Goal: Transaction & Acquisition: Purchase product/service

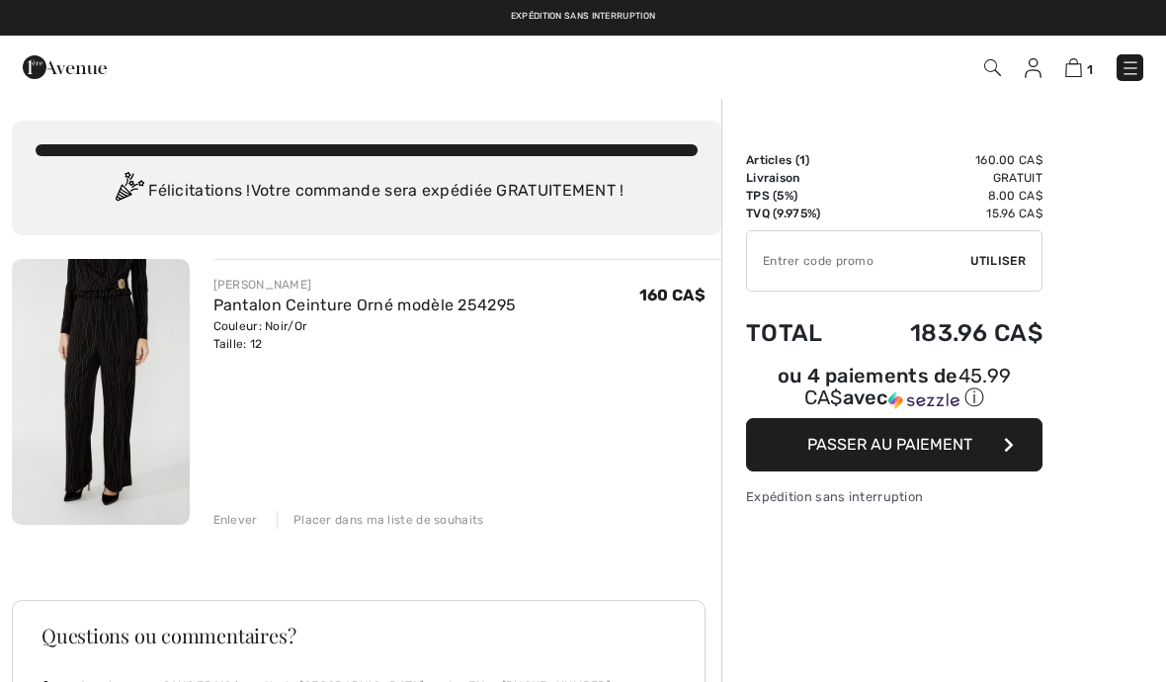
click at [87, 368] on img at bounding box center [101, 392] width 178 height 266
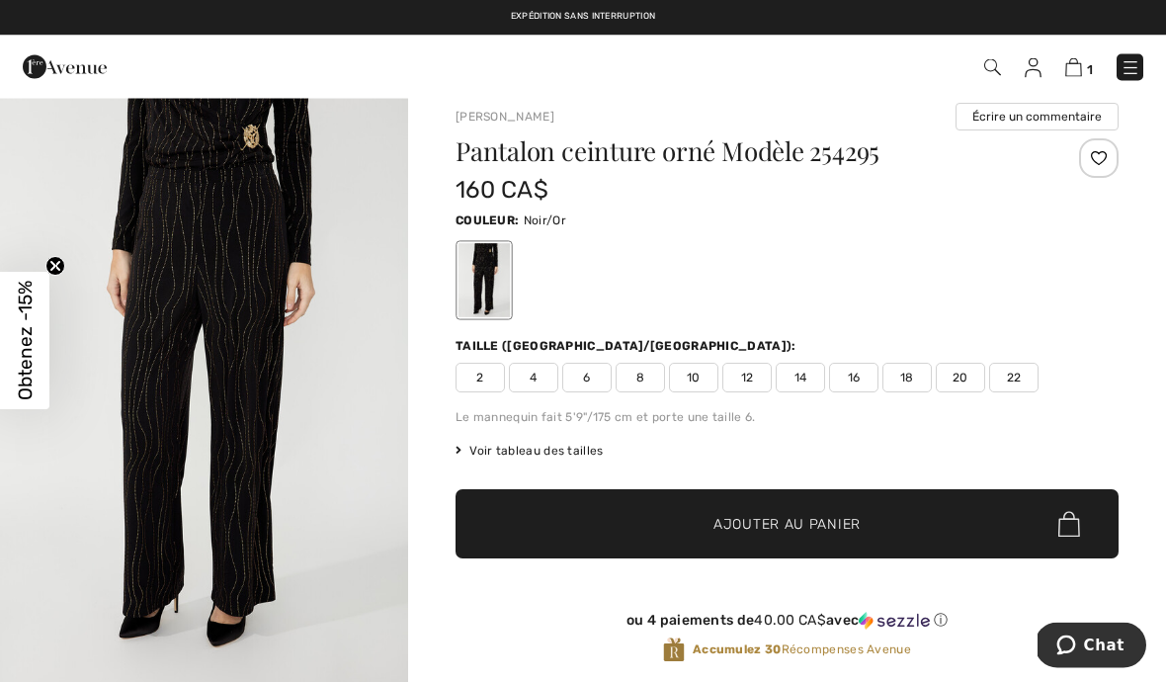
scroll to position [31, 0]
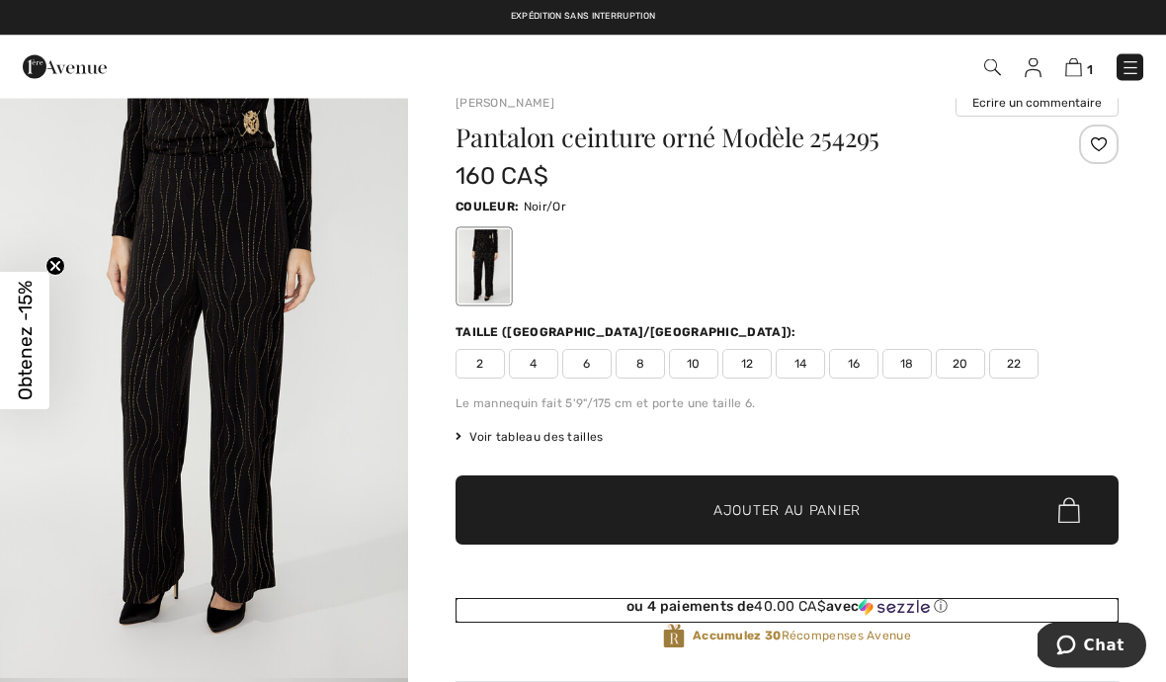
click at [1047, 600] on div "ou 4 paiements de 40.00 CA$ avec ⓘ" at bounding box center [787, 608] width 663 height 18
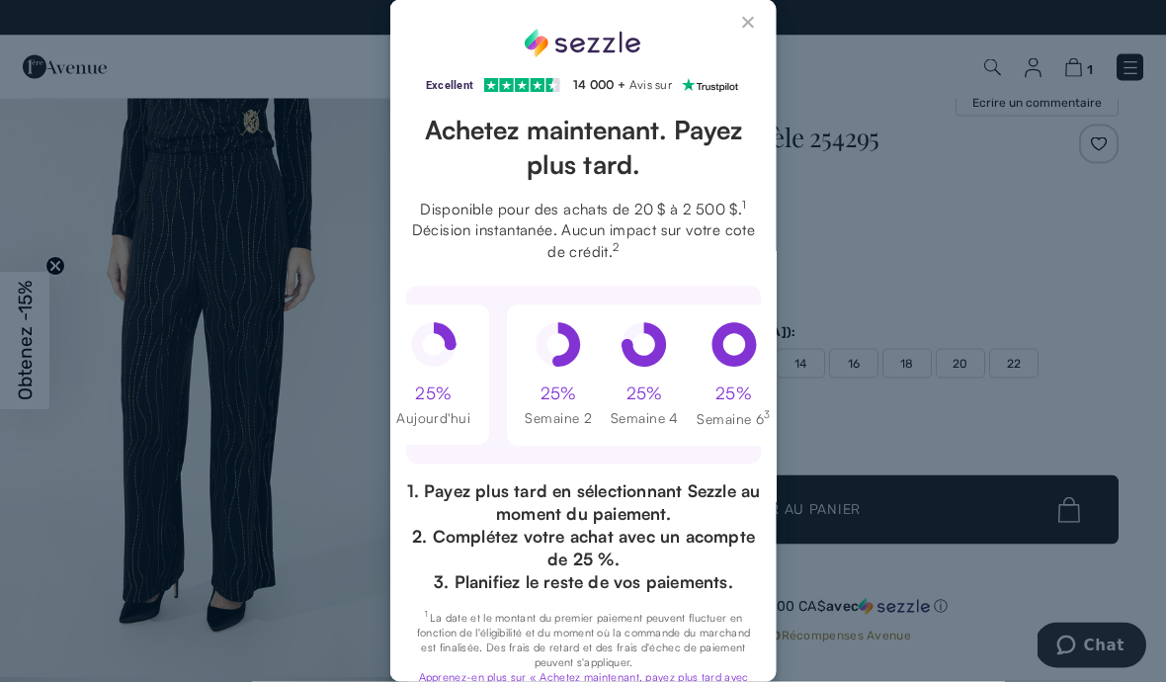
scroll to position [0, 0]
click at [957, 240] on div "Excellent Note de 4,3 sur 5 étoiles sur Trustpilot" at bounding box center [583, 341] width 1166 height 682
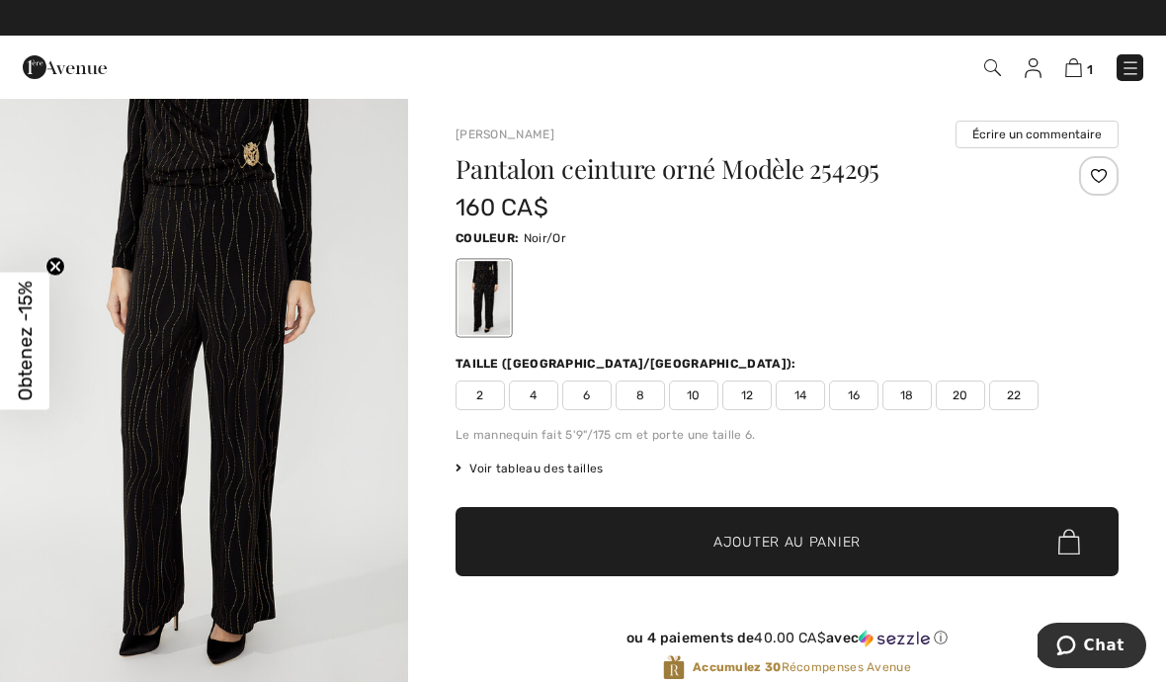
click at [13, 676] on img "1 / 4" at bounding box center [204, 403] width 408 height 613
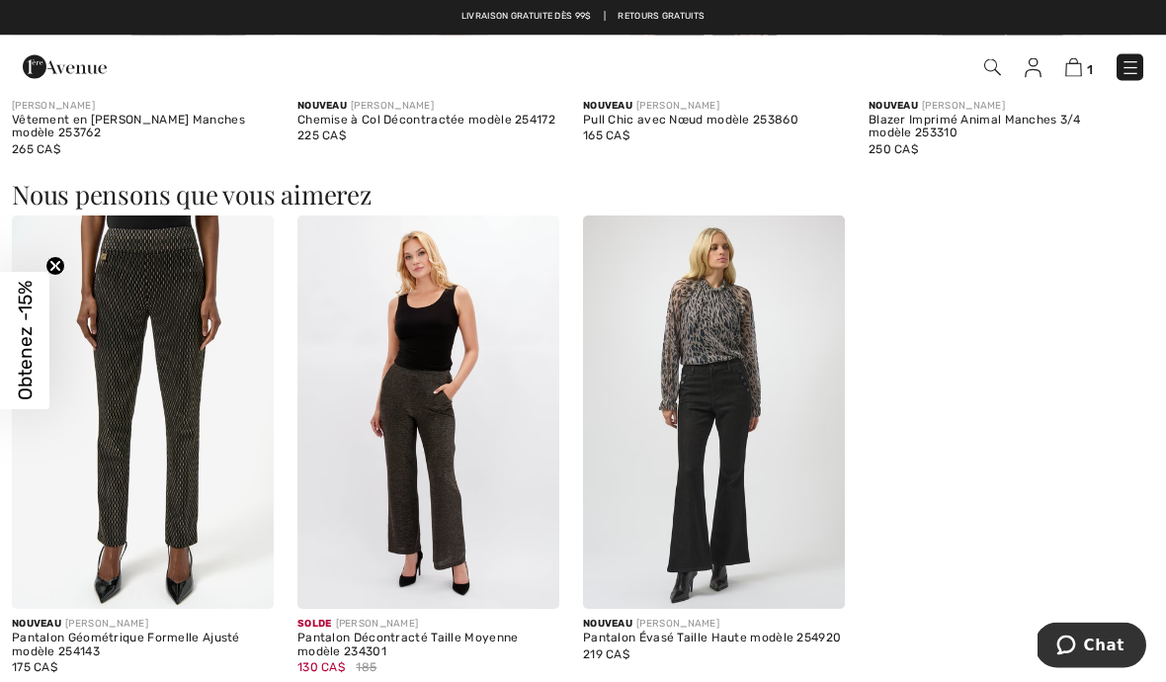
scroll to position [1542, 0]
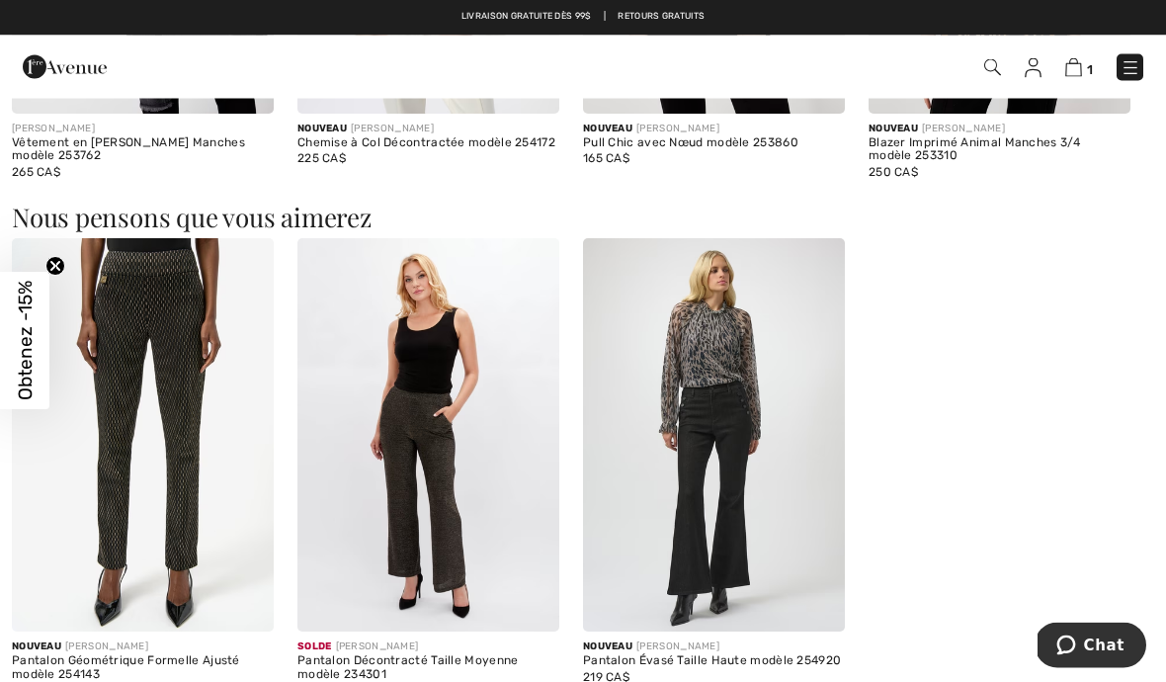
click at [126, 372] on img at bounding box center [143, 435] width 262 height 393
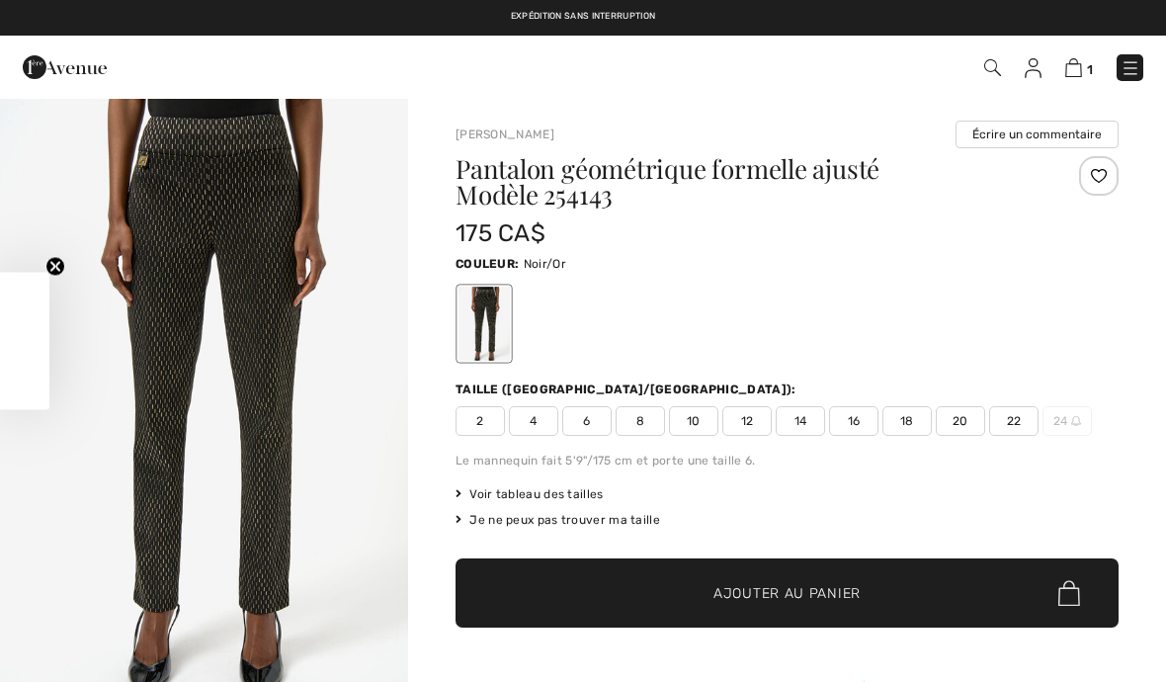
checkbox input "true"
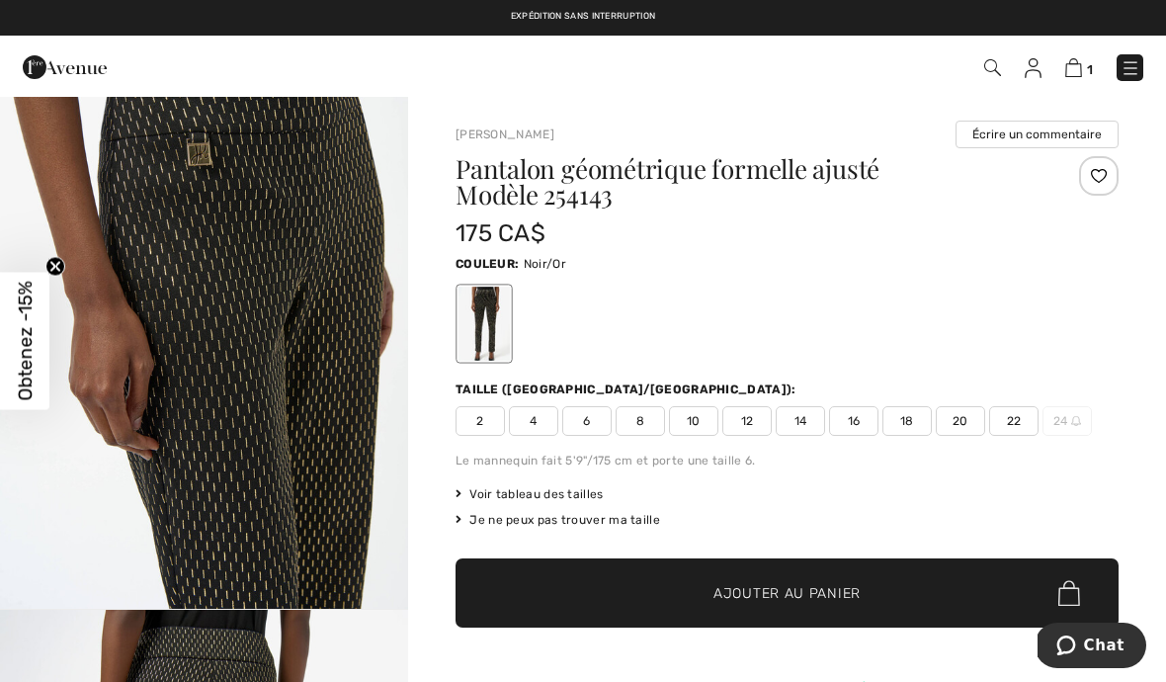
scroll to position [709, 0]
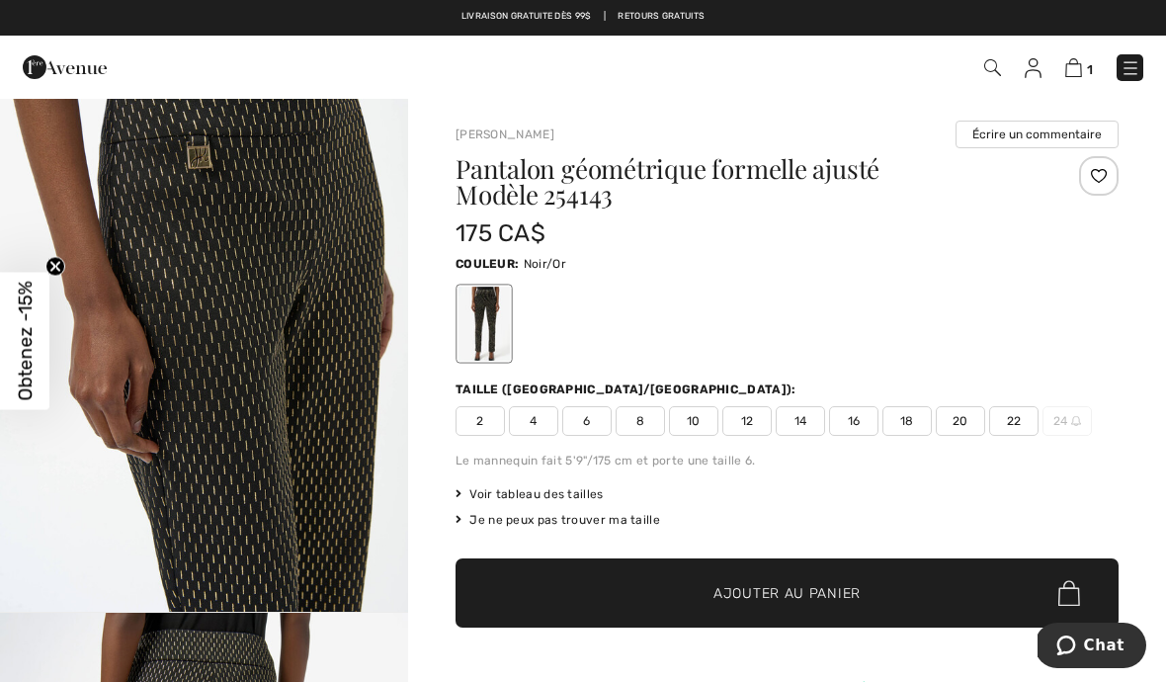
click at [755, 419] on span "12" at bounding box center [747, 421] width 49 height 30
click at [839, 598] on span "Ajouter au panier" at bounding box center [787, 593] width 147 height 21
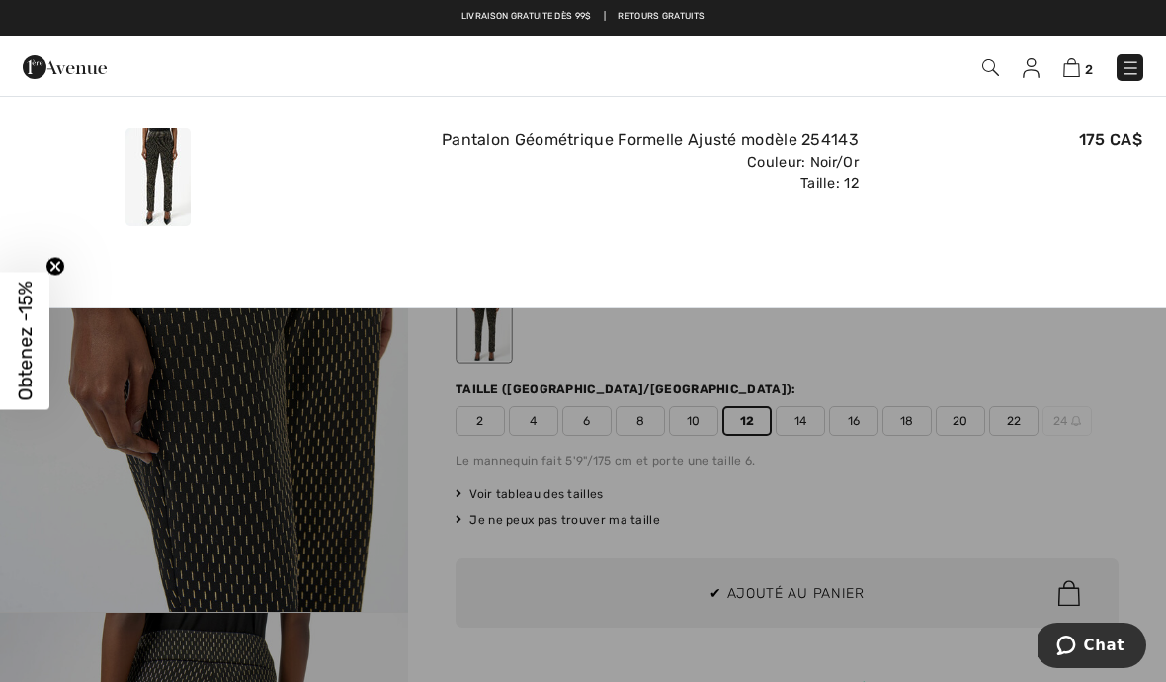
scroll to position [0, 0]
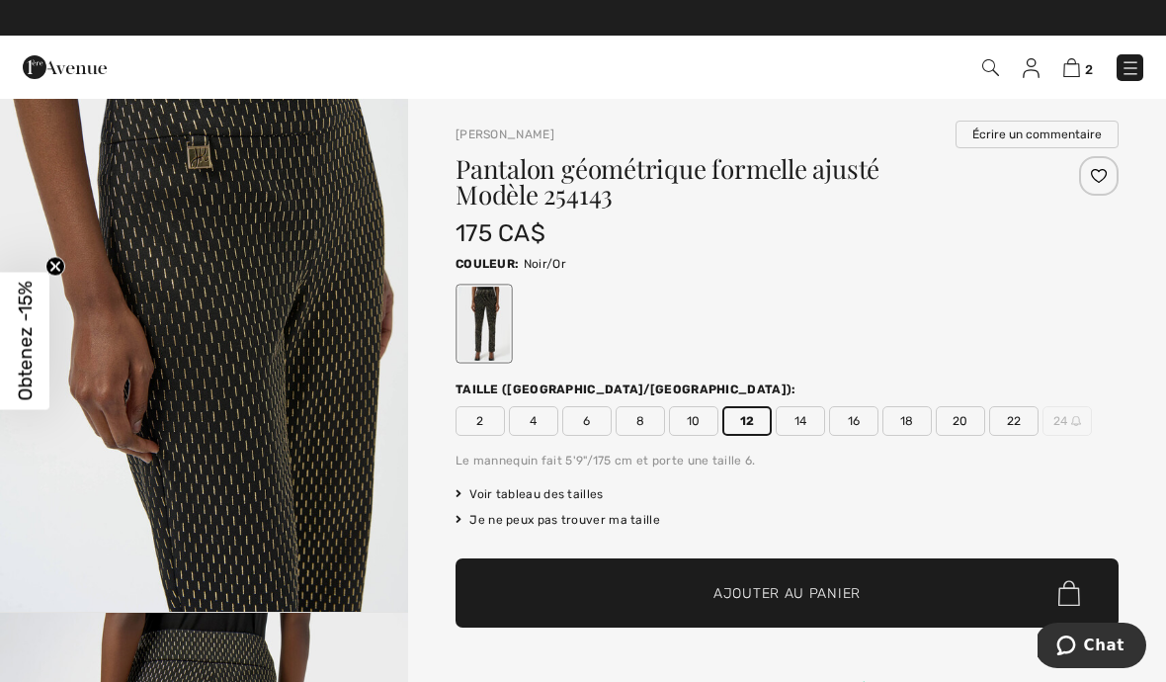
click at [1075, 73] on img at bounding box center [1072, 67] width 17 height 19
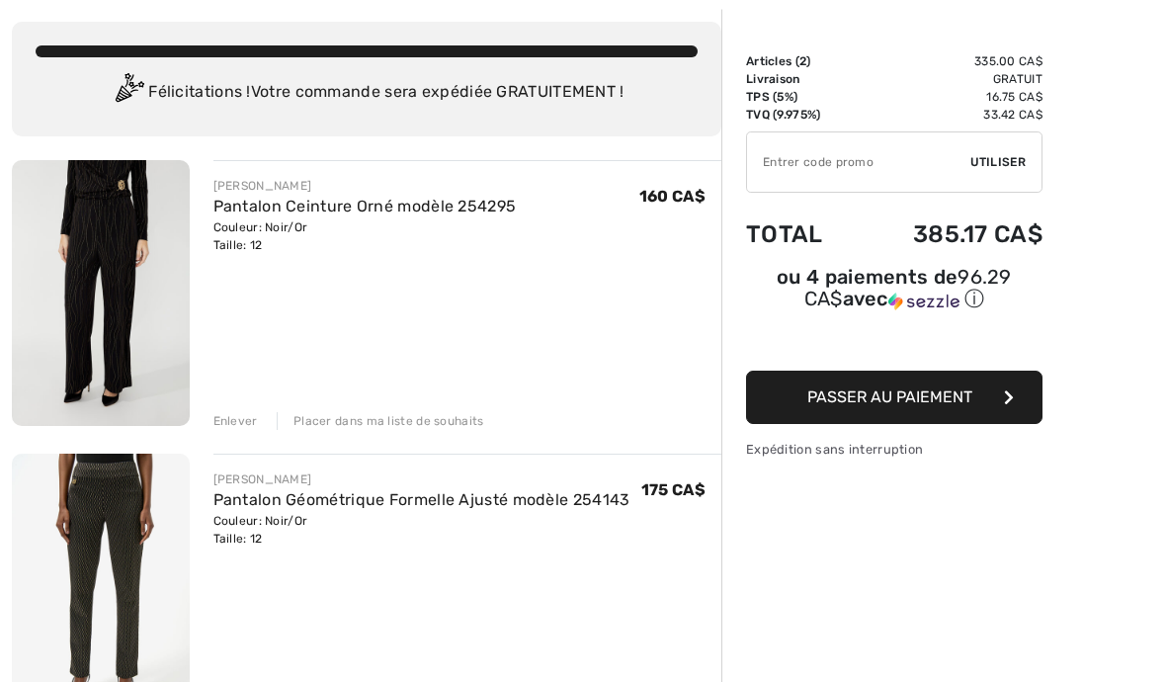
scroll to position [99, 0]
click at [229, 425] on div "Enlever" at bounding box center [236, 421] width 44 height 18
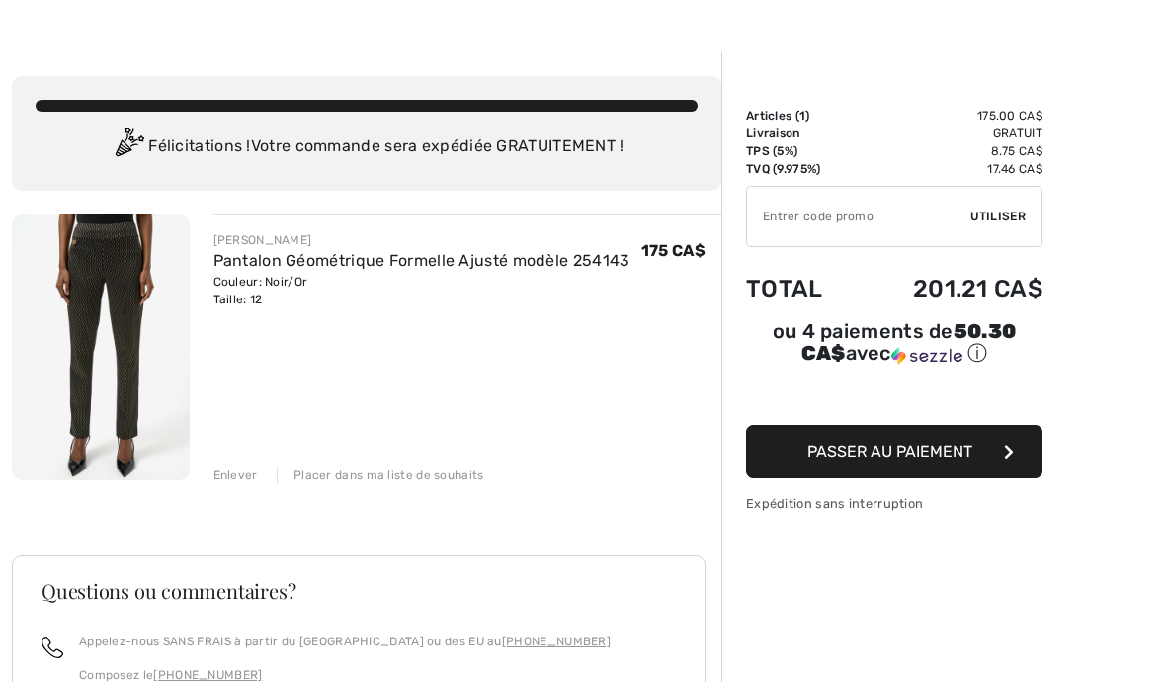
scroll to position [47, 0]
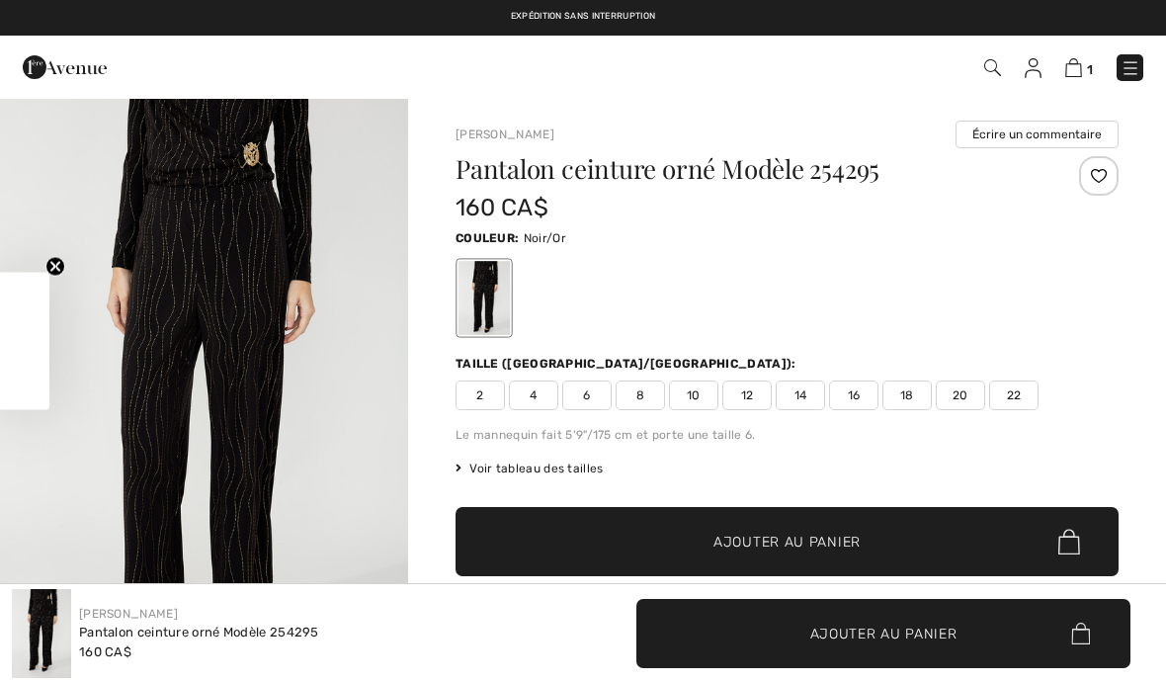
checkbox input "true"
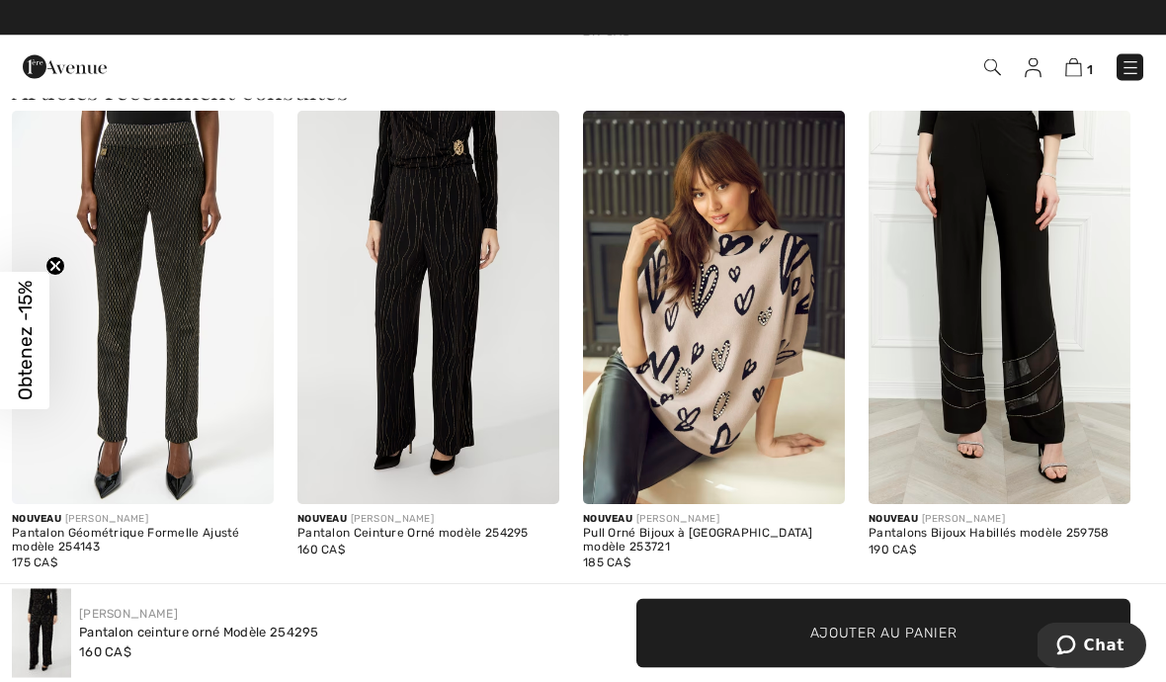
scroll to position [2189, 0]
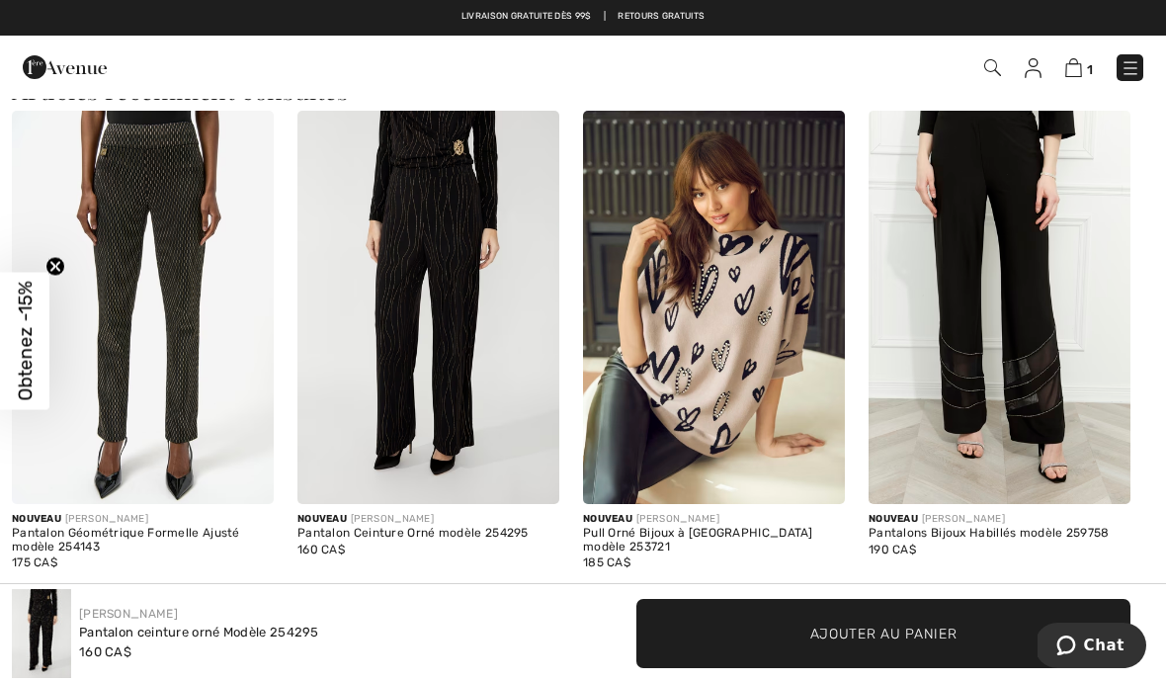
click at [732, 360] on img at bounding box center [714, 307] width 262 height 393
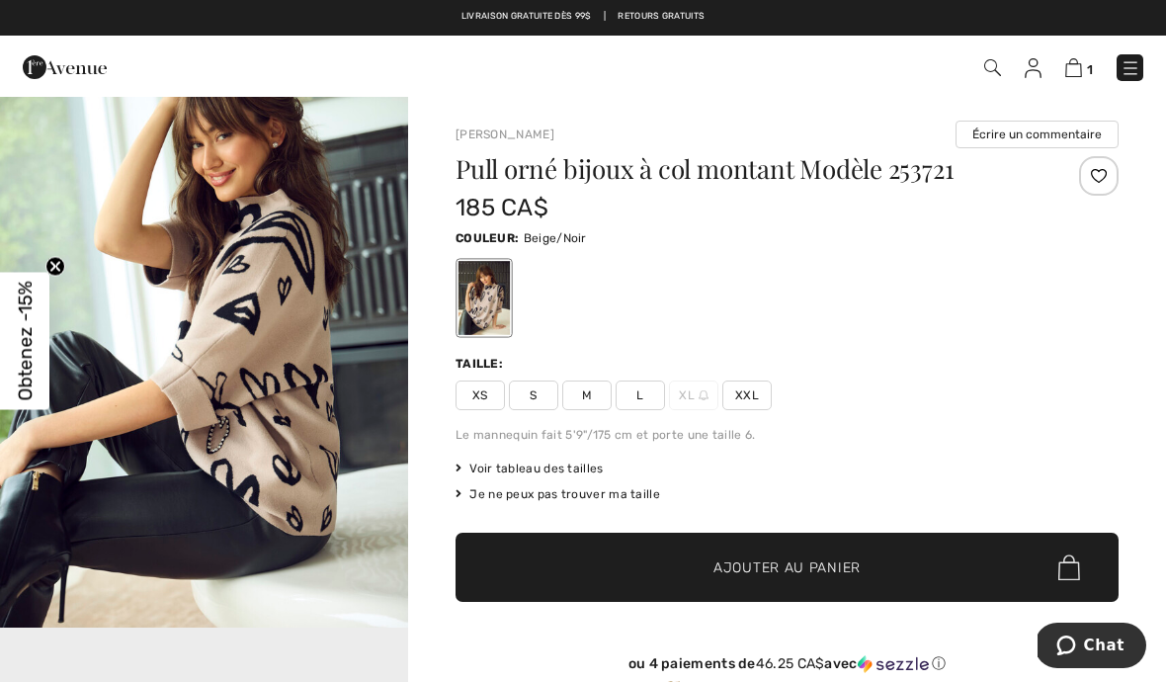
scroll to position [692, 0]
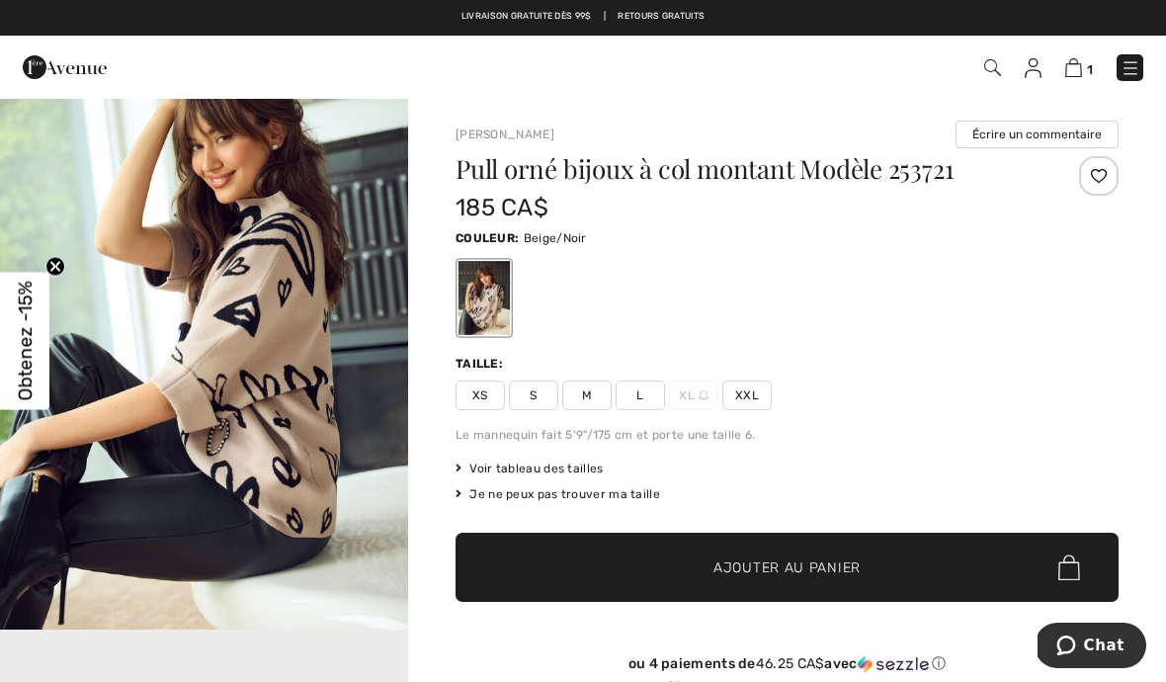
click at [590, 393] on span "M" at bounding box center [586, 396] width 49 height 30
click at [830, 567] on span "Ajouter au panier" at bounding box center [787, 568] width 147 height 21
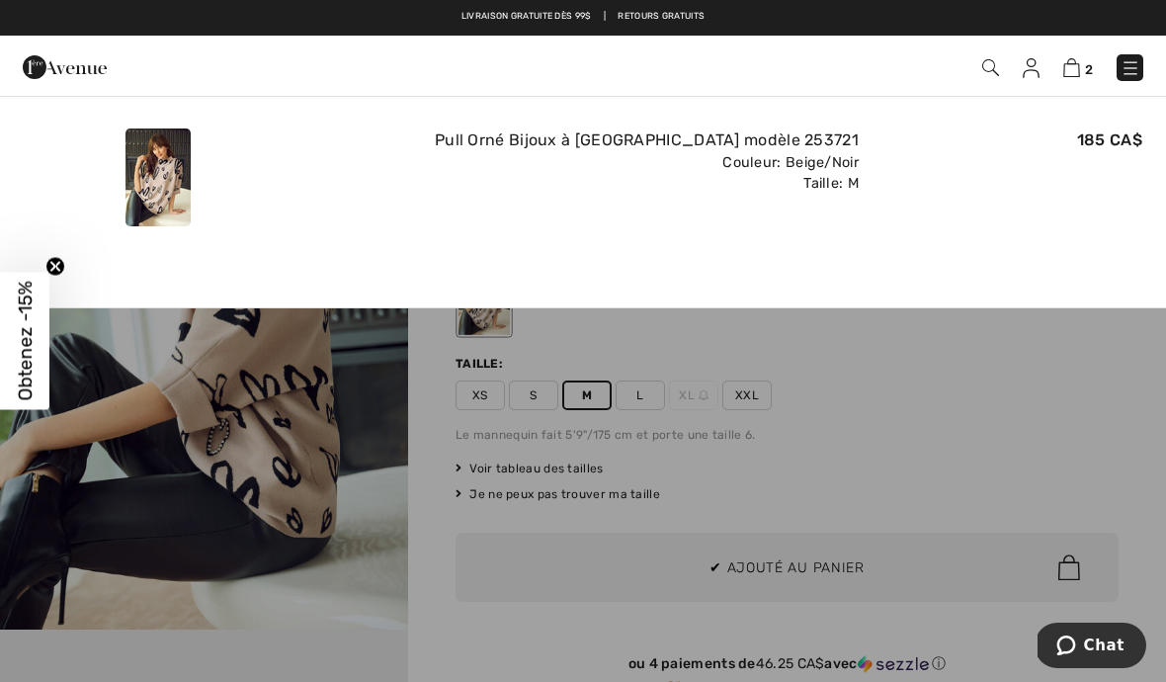
scroll to position [0, 0]
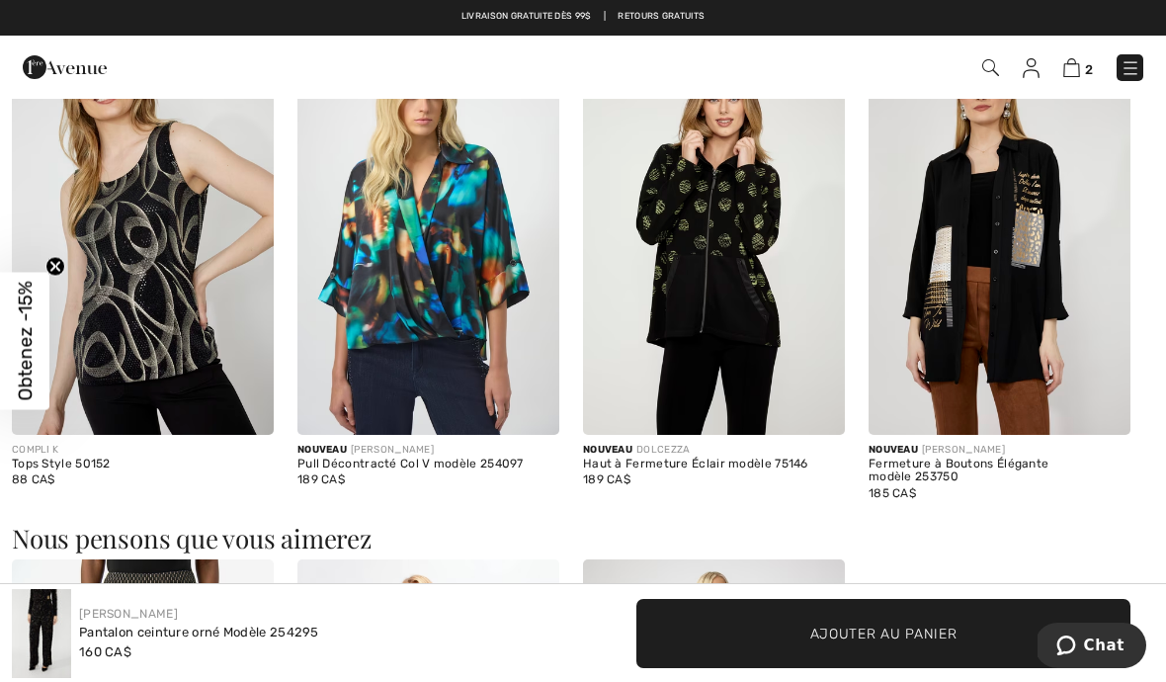
scroll to position [1221, 0]
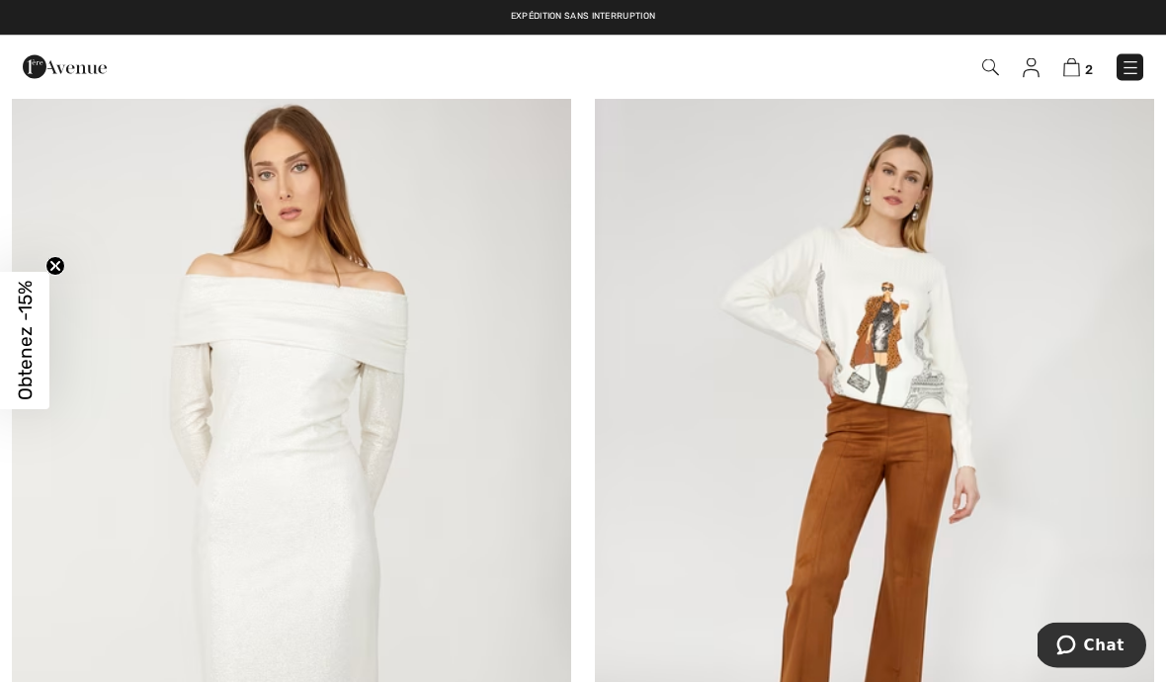
scroll to position [12637, 0]
